Goal: Check status

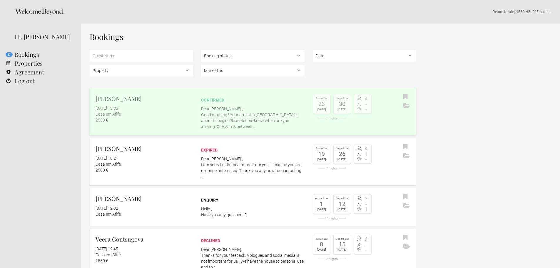
click at [245, 108] on p "Dear Iris , Good morning ! Your arrival in Afife is about to begin. Please let …" at bounding box center [252, 117] width 103 height 23
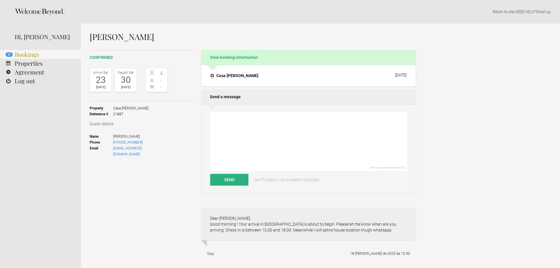
click at [31, 54] on link "27 Bookings" at bounding box center [40, 54] width 81 height 9
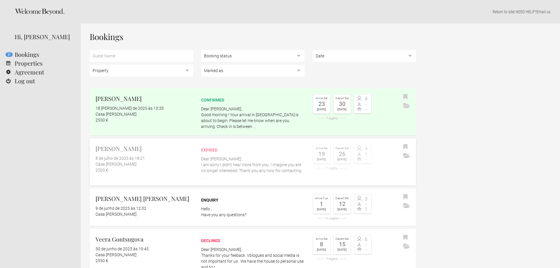
click at [233, 148] on div "expired" at bounding box center [252, 150] width 103 height 6
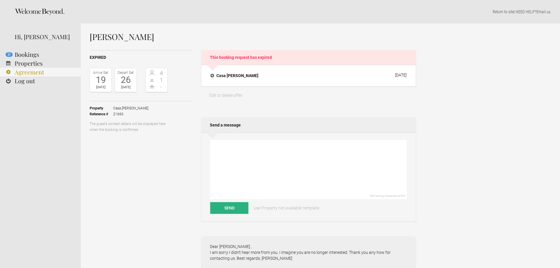
click at [38, 69] on link "Agreement" at bounding box center [40, 72] width 81 height 9
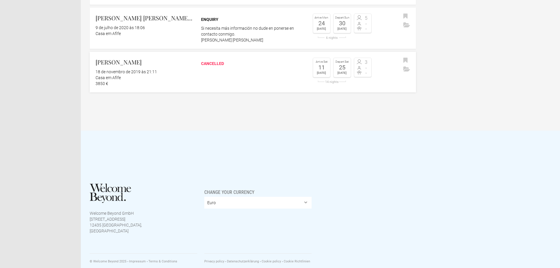
scroll to position [932, 0]
